Goal: Browse casually: Explore the website without a specific task or goal

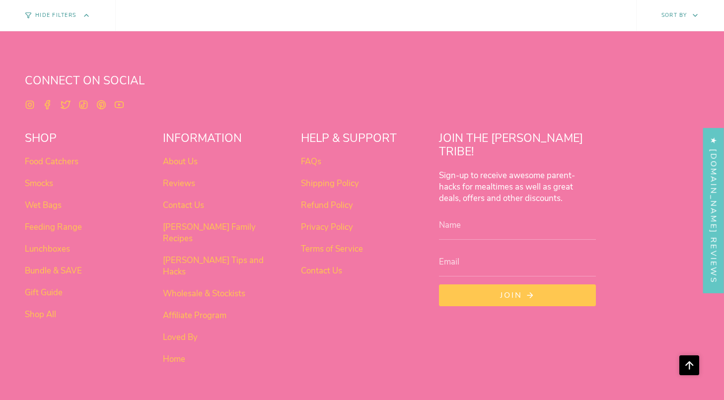
scroll to position [3764, 0]
